Goal: Register for event/course

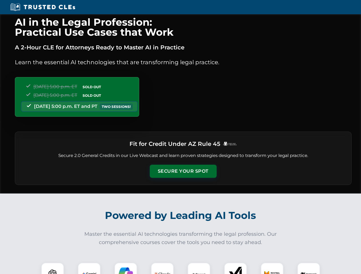
click at [183, 171] on button "Secure Your Spot" at bounding box center [183, 171] width 67 height 13
